Goal: Information Seeking & Learning: Learn about a topic

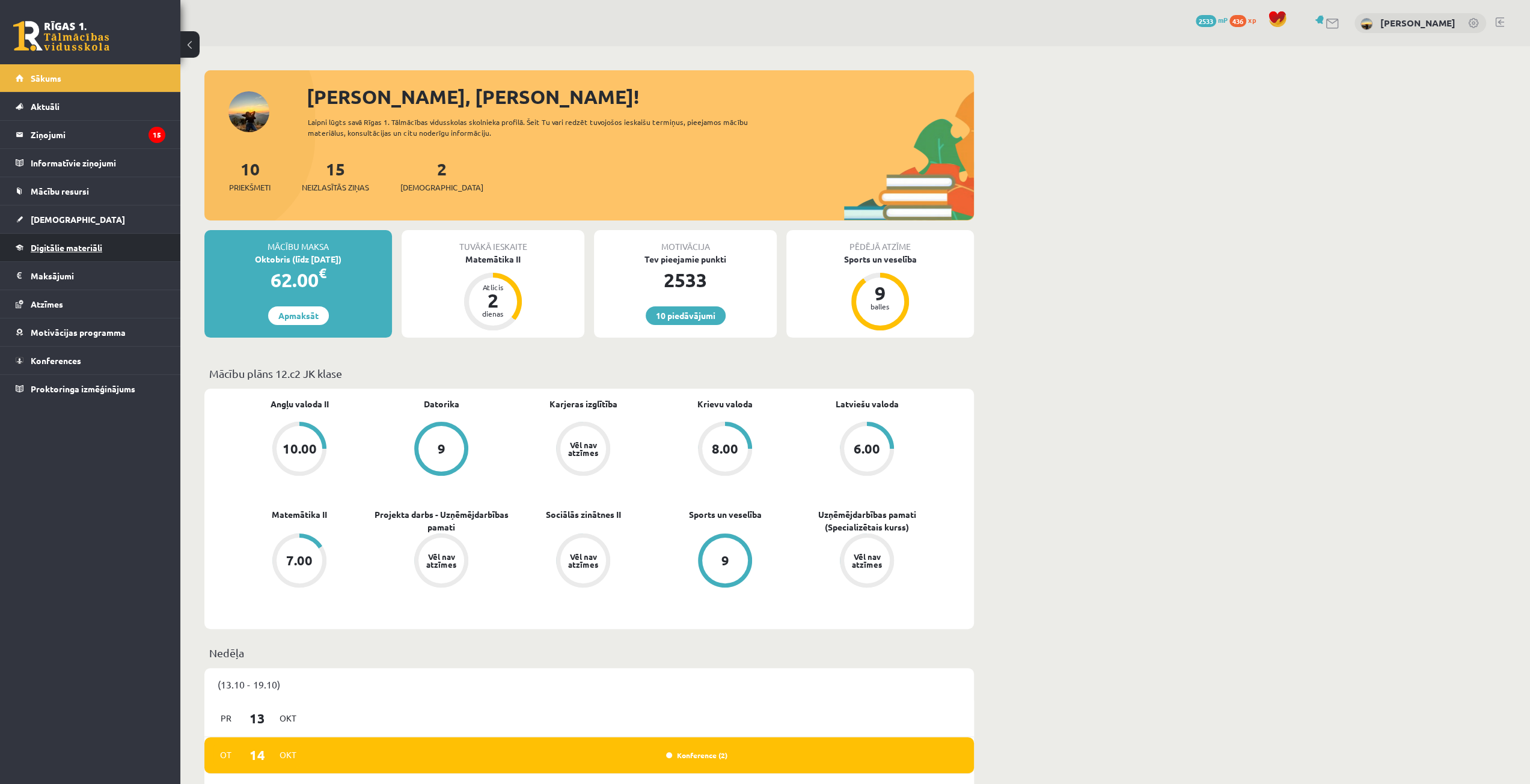
click at [32, 245] on span "Digitālie materiāli" at bounding box center [66, 247] width 71 height 11
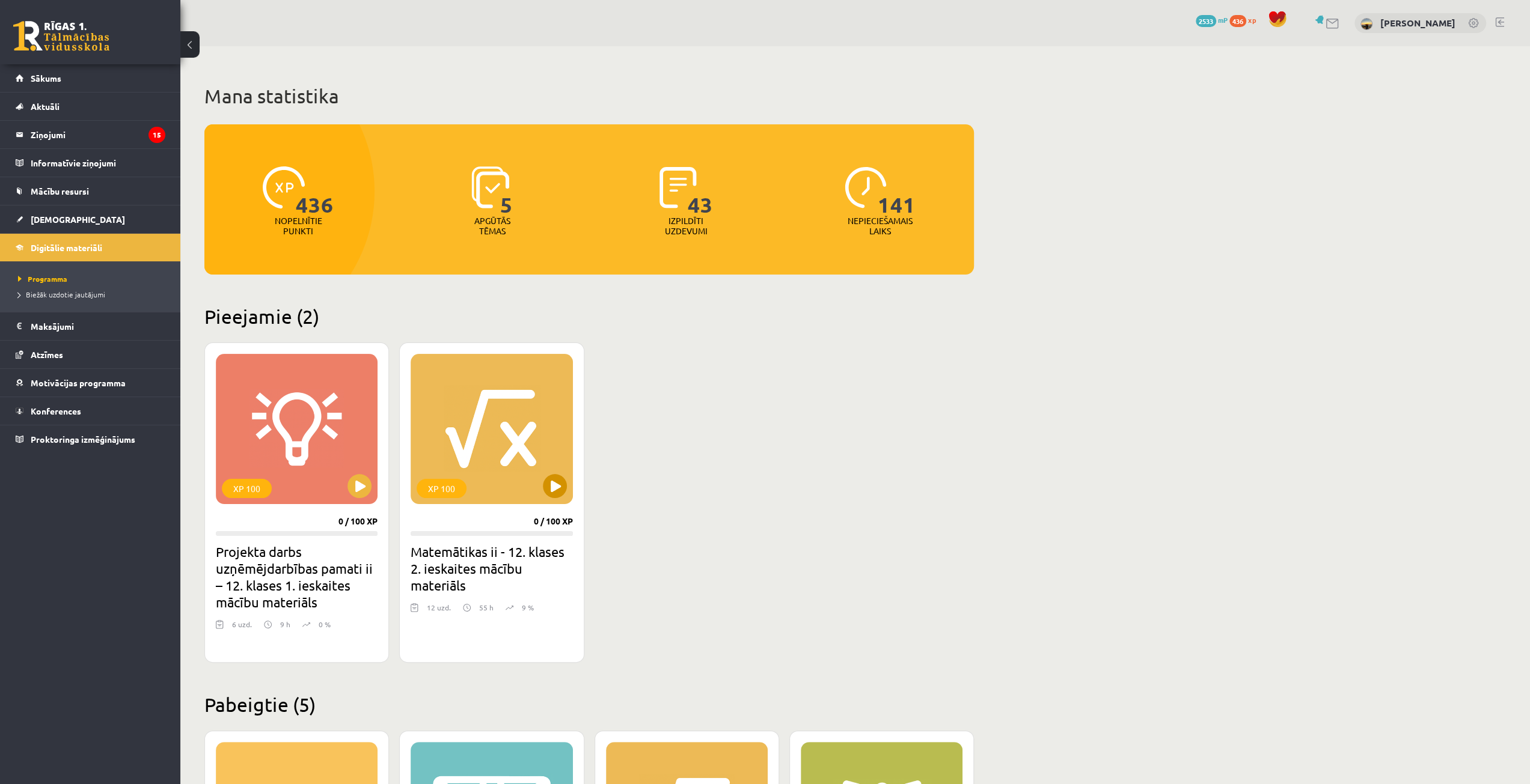
click at [559, 442] on div "XP 100" at bounding box center [491, 429] width 161 height 151
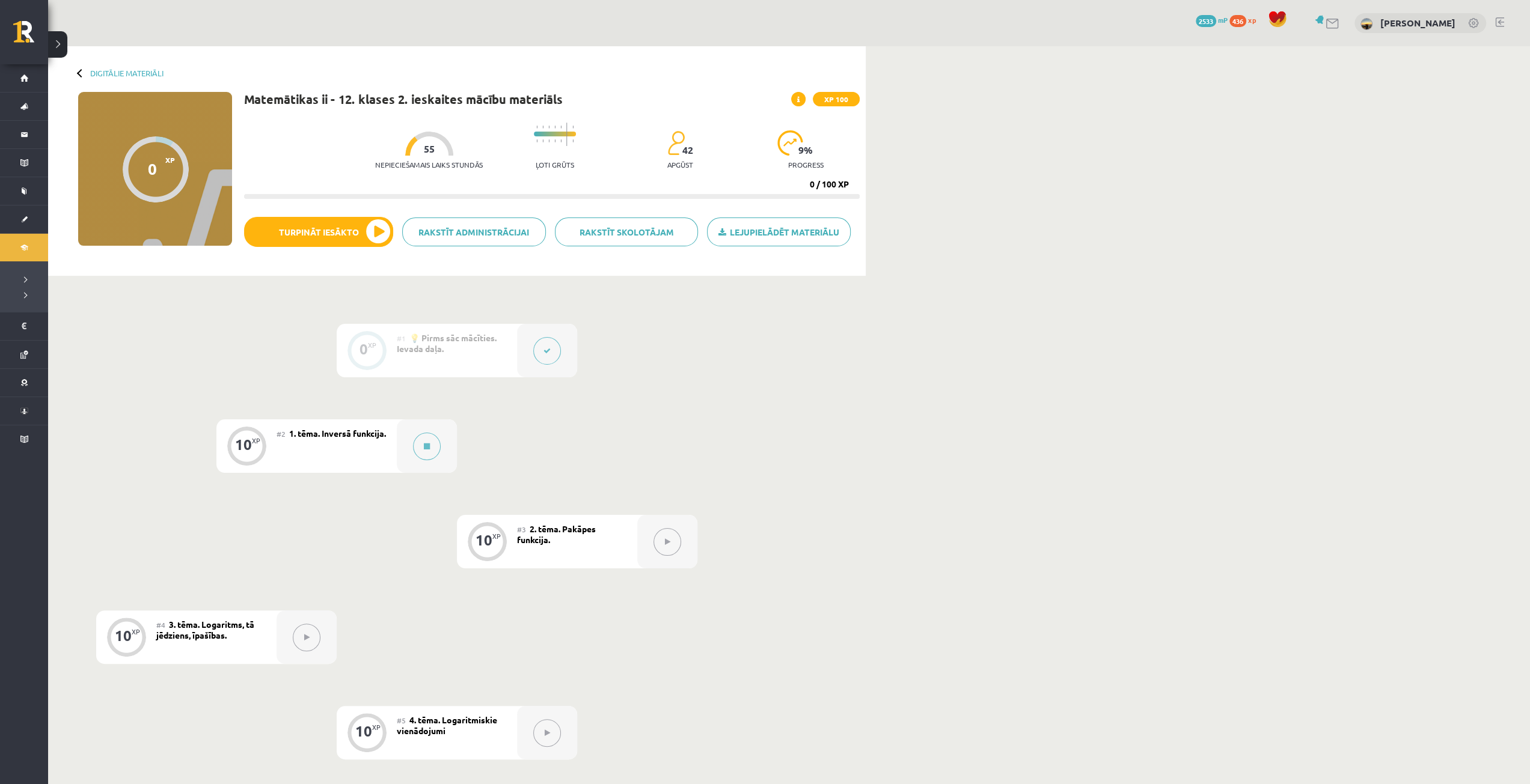
click at [550, 342] on button at bounding box center [546, 351] width 27 height 27
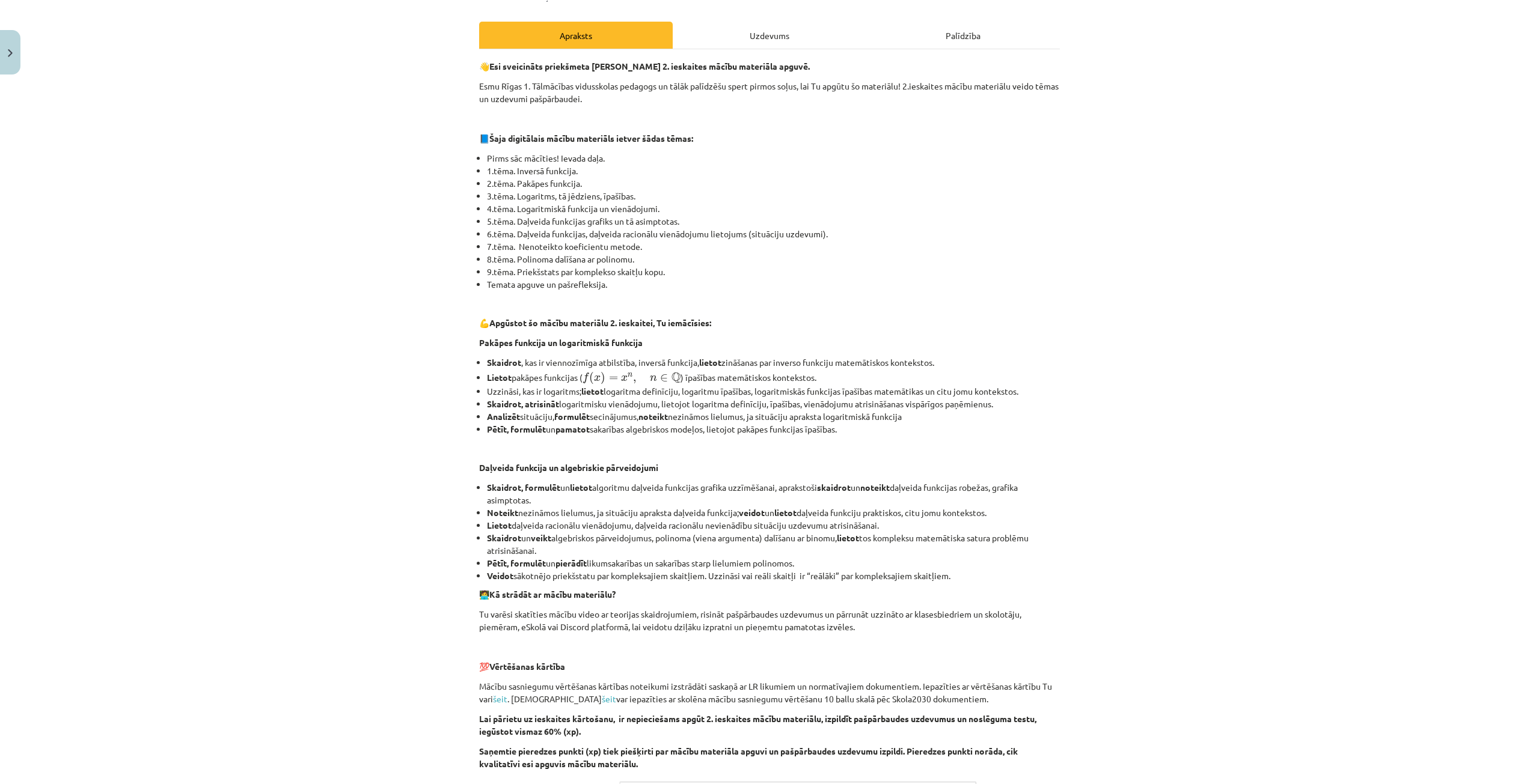
scroll to position [456, 0]
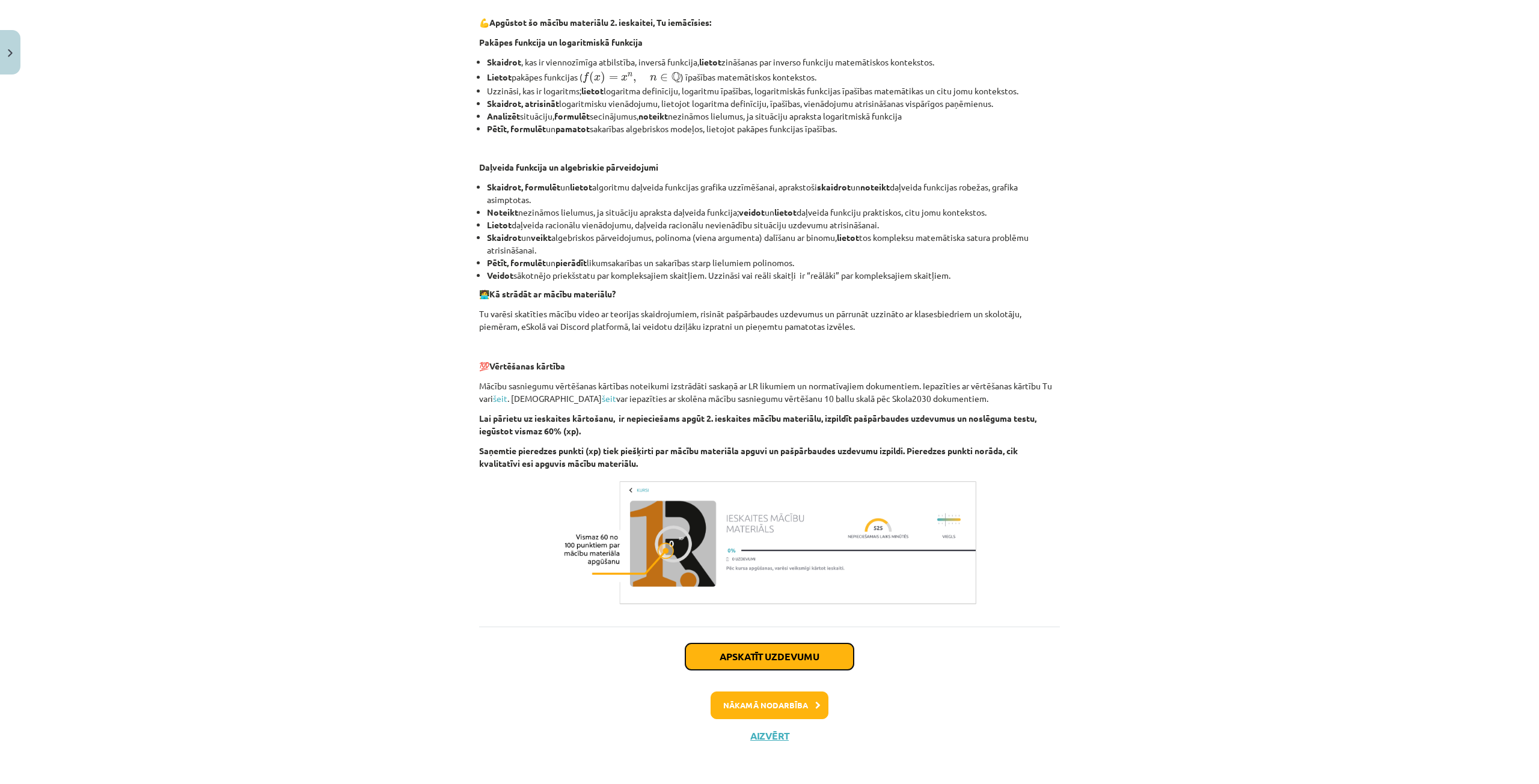
click at [757, 660] on button "Apskatīt uzdevumu" at bounding box center [769, 657] width 168 height 26
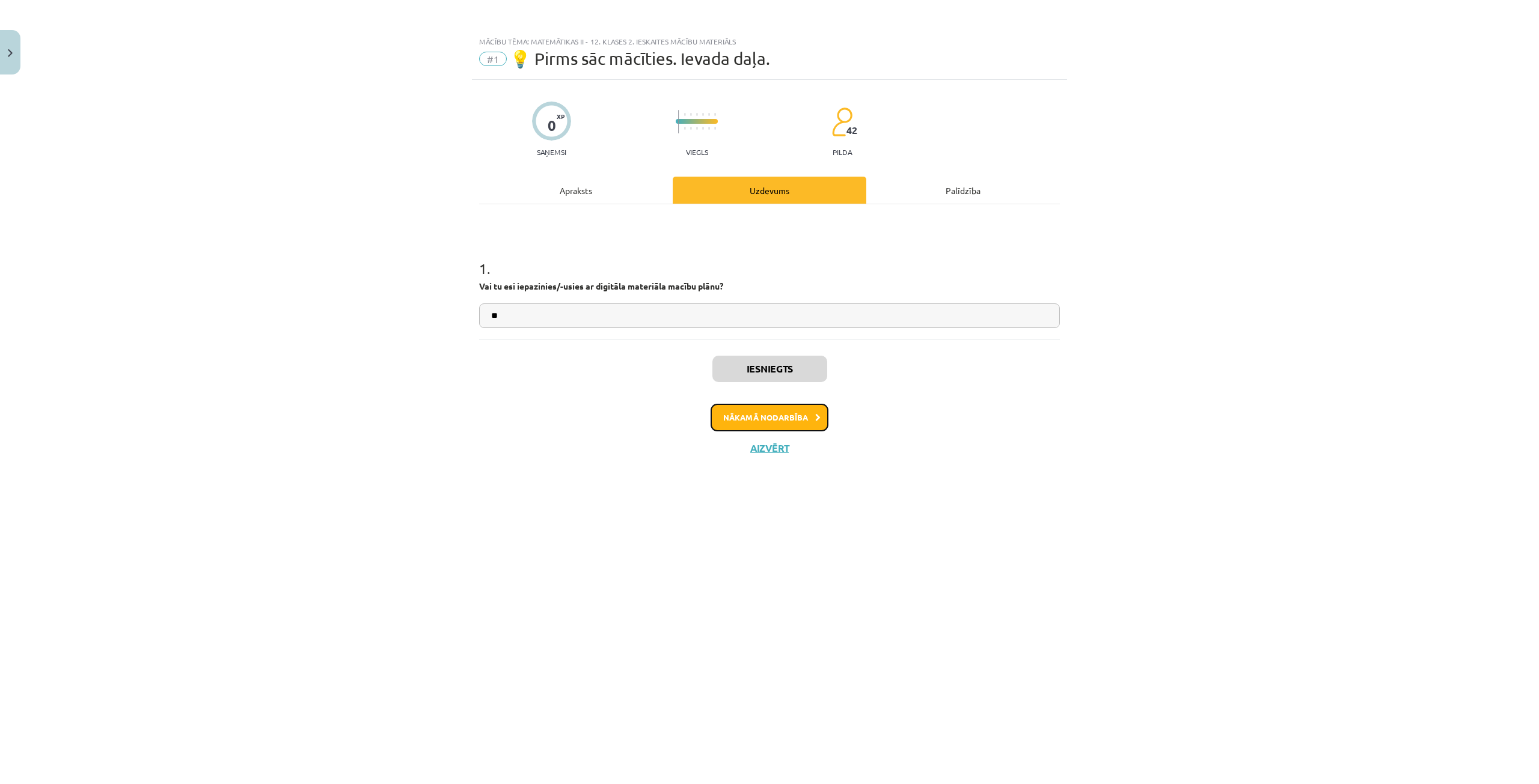
click at [737, 421] on button "Nākamā nodarbība" at bounding box center [770, 417] width 117 height 27
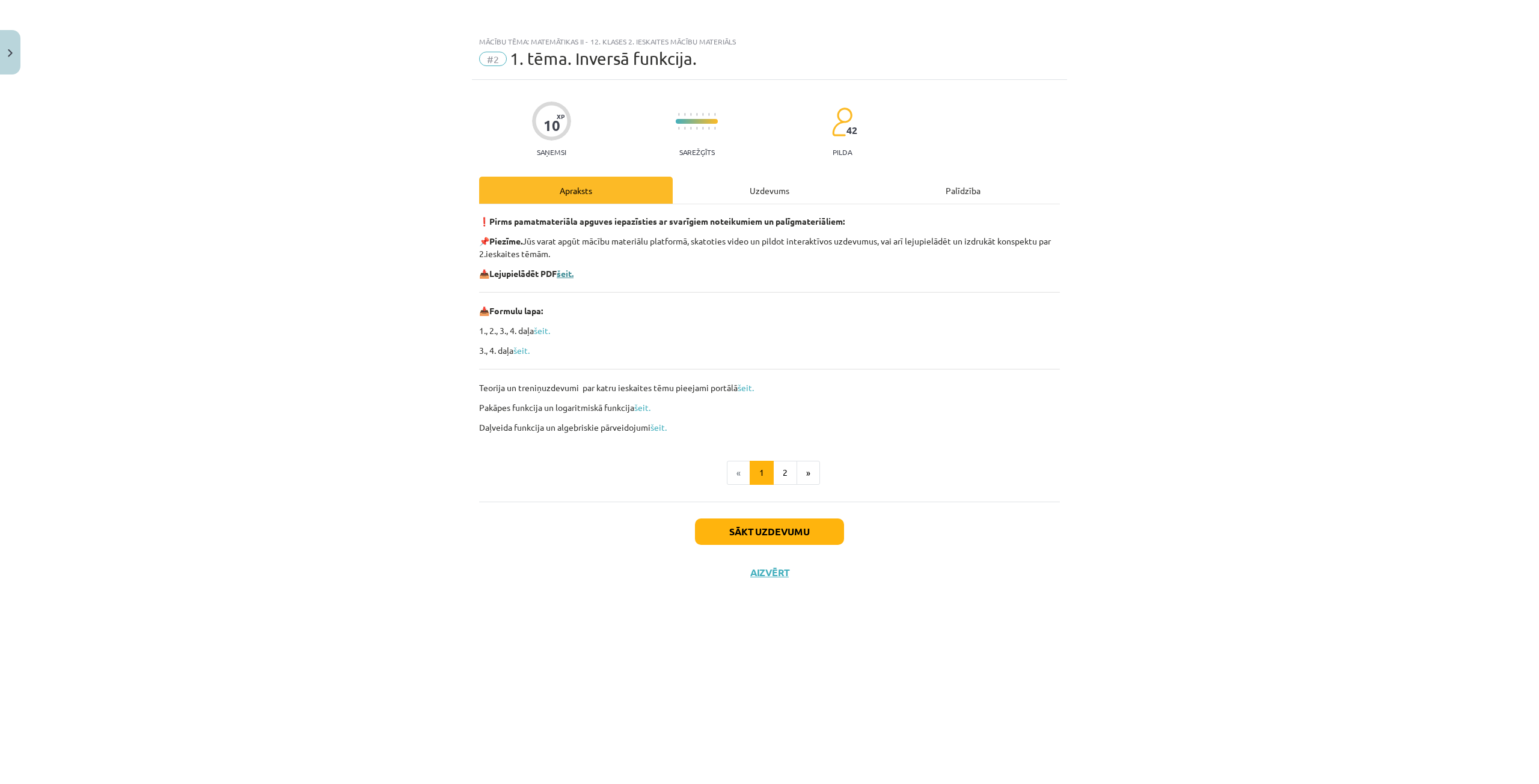
click at [573, 271] on b "šeit." at bounding box center [565, 273] width 17 height 11
